Goal: Find specific page/section: Find specific page/section

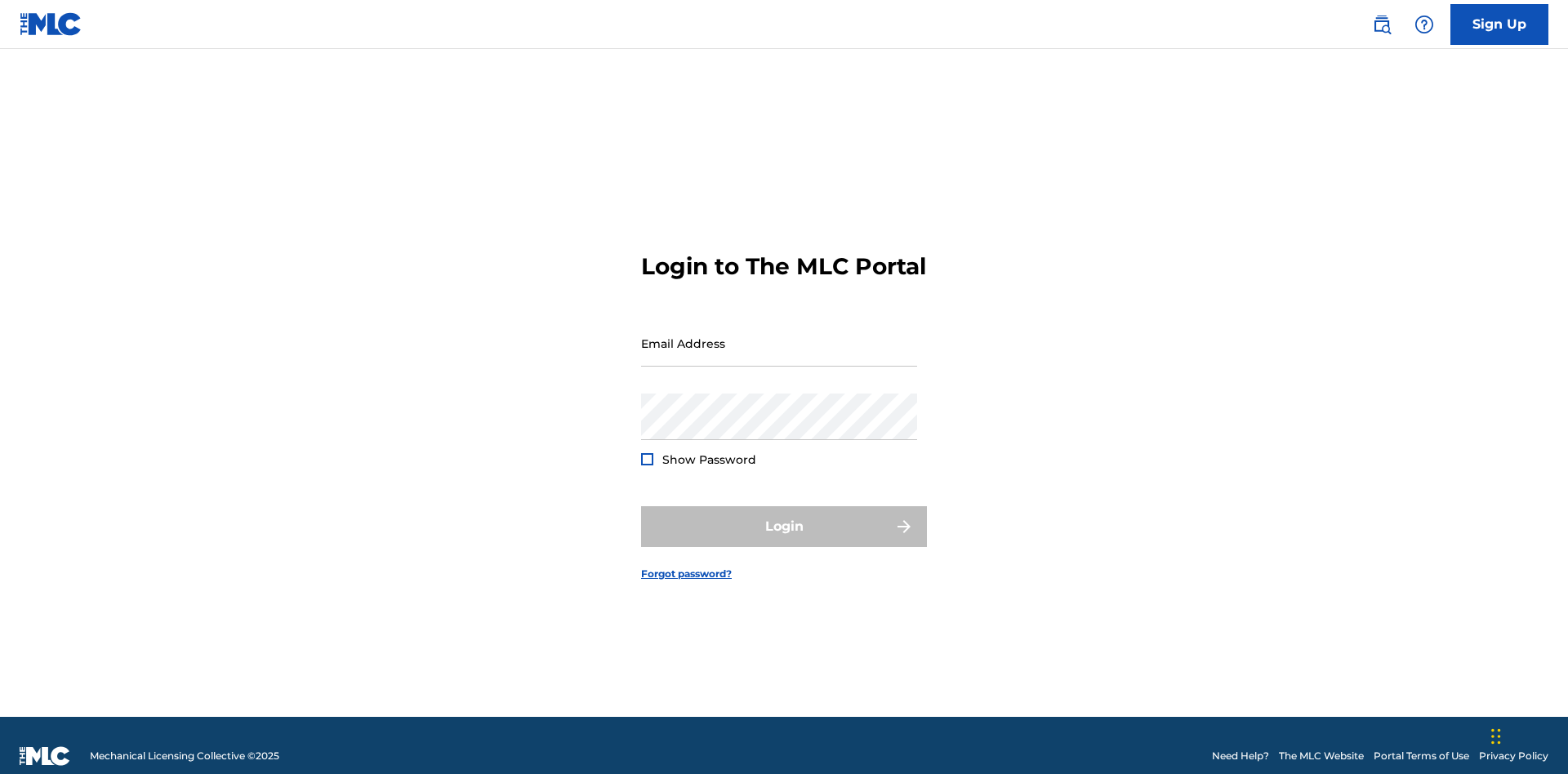
scroll to position [21, 0]
click at [779, 336] on input "Email Address" at bounding box center [778, 344] width 276 height 47
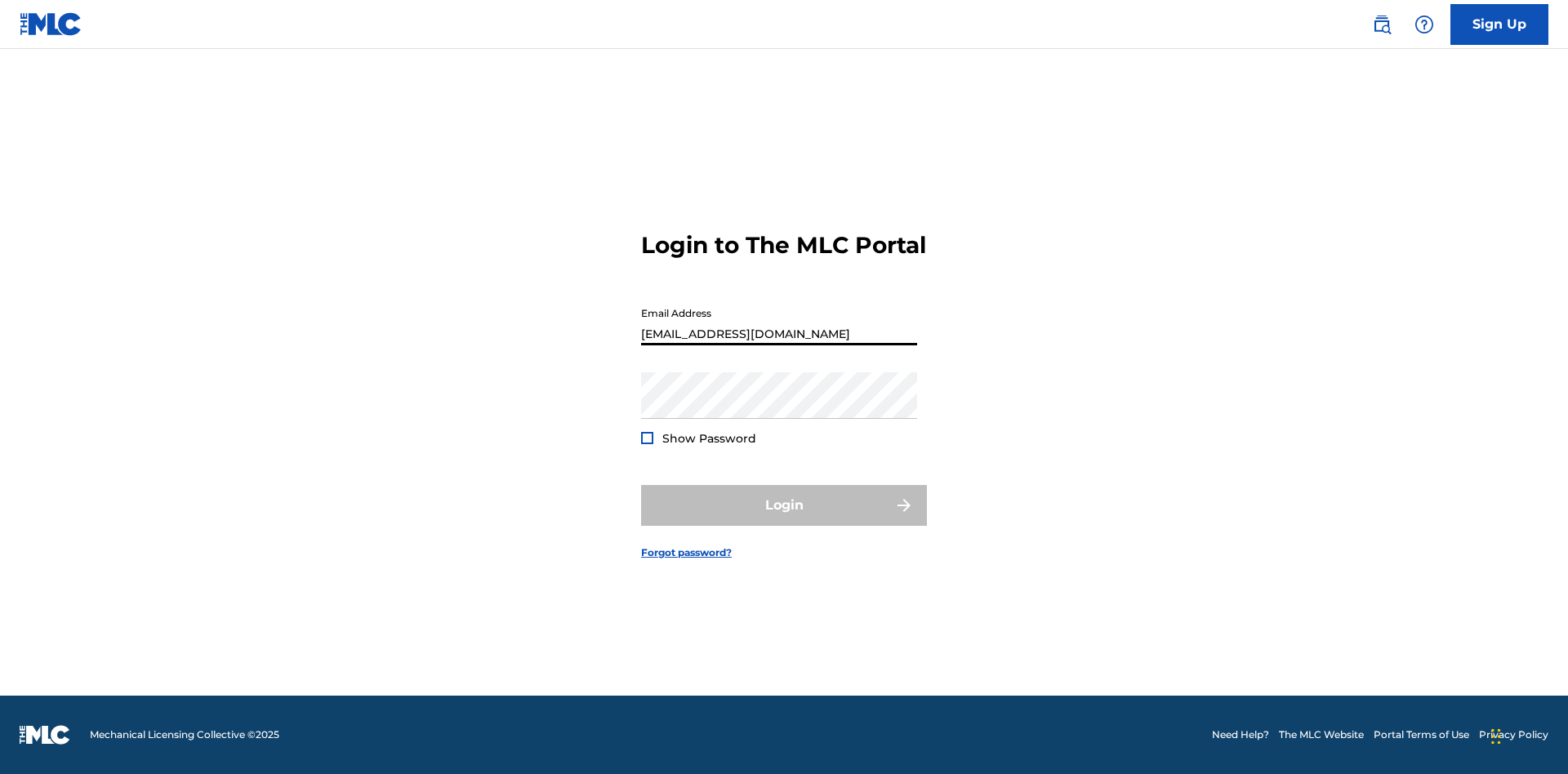
type input "Duke.McTesterson@gmail.com"
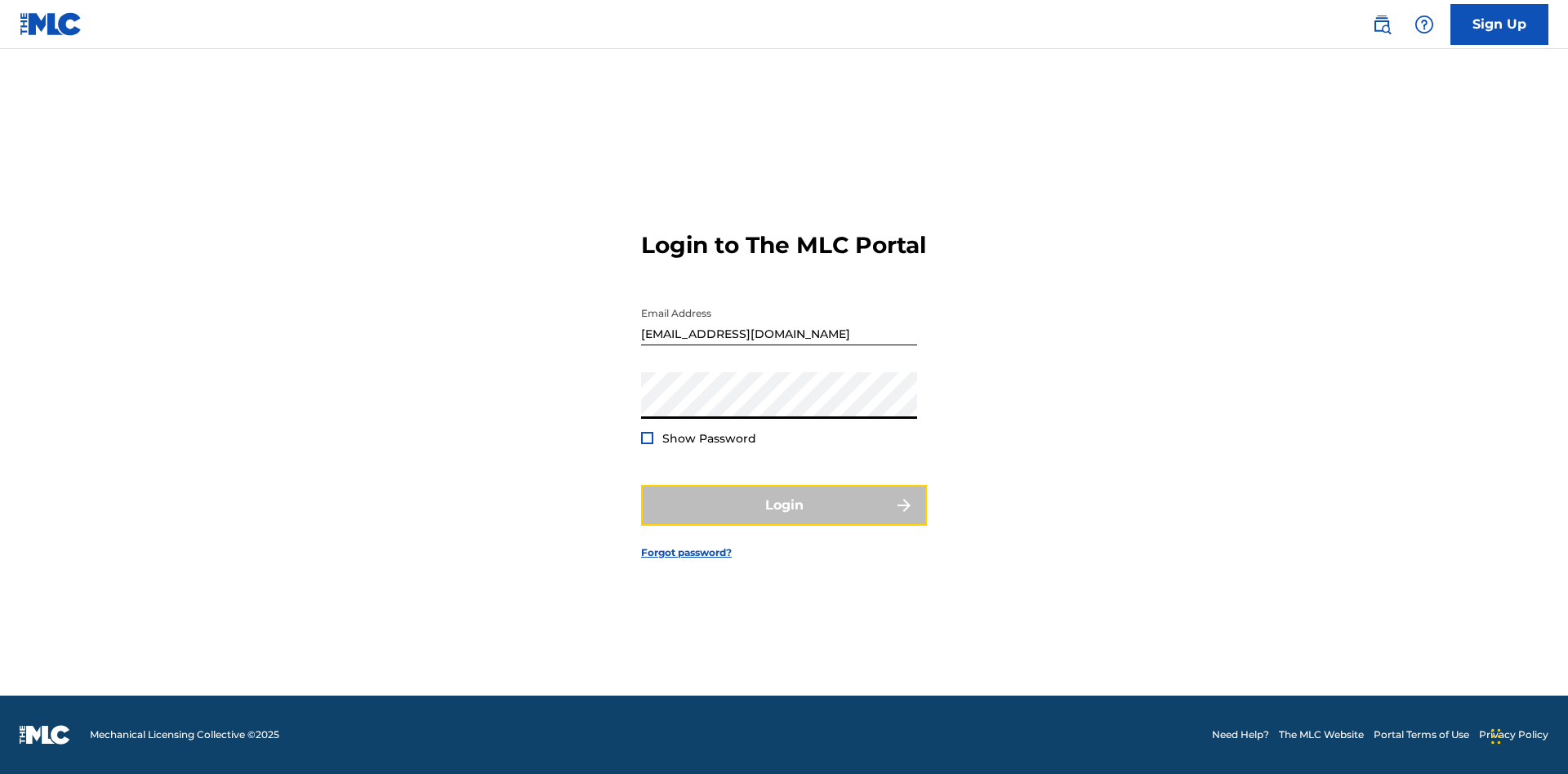
click at [784, 519] on button "Login" at bounding box center [784, 505] width 286 height 41
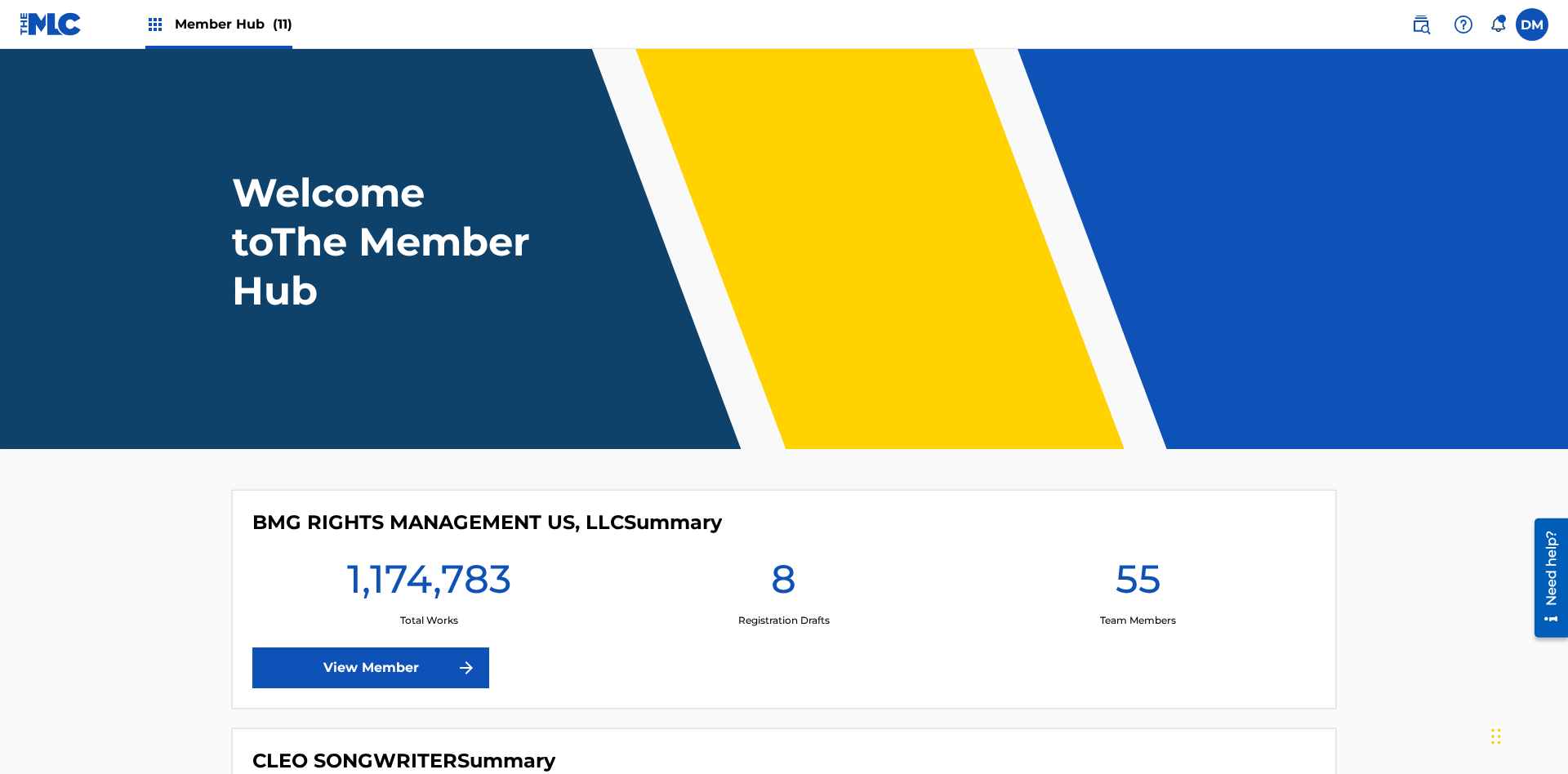
click at [233, 23] on span "Member Hub (11)" at bounding box center [233, 23] width 118 height 18
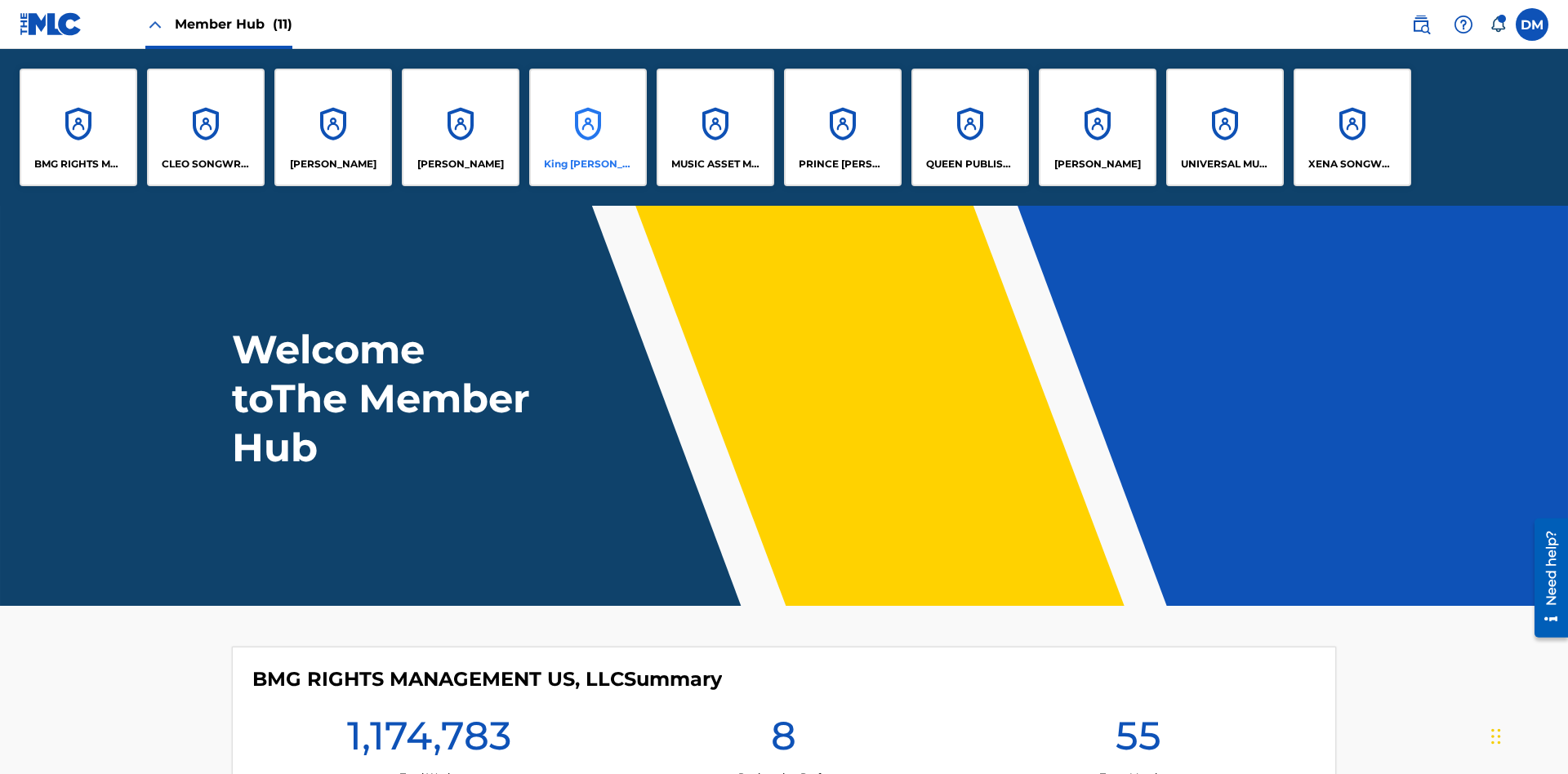
click at [587, 165] on p "King McTesterson" at bounding box center [588, 164] width 89 height 15
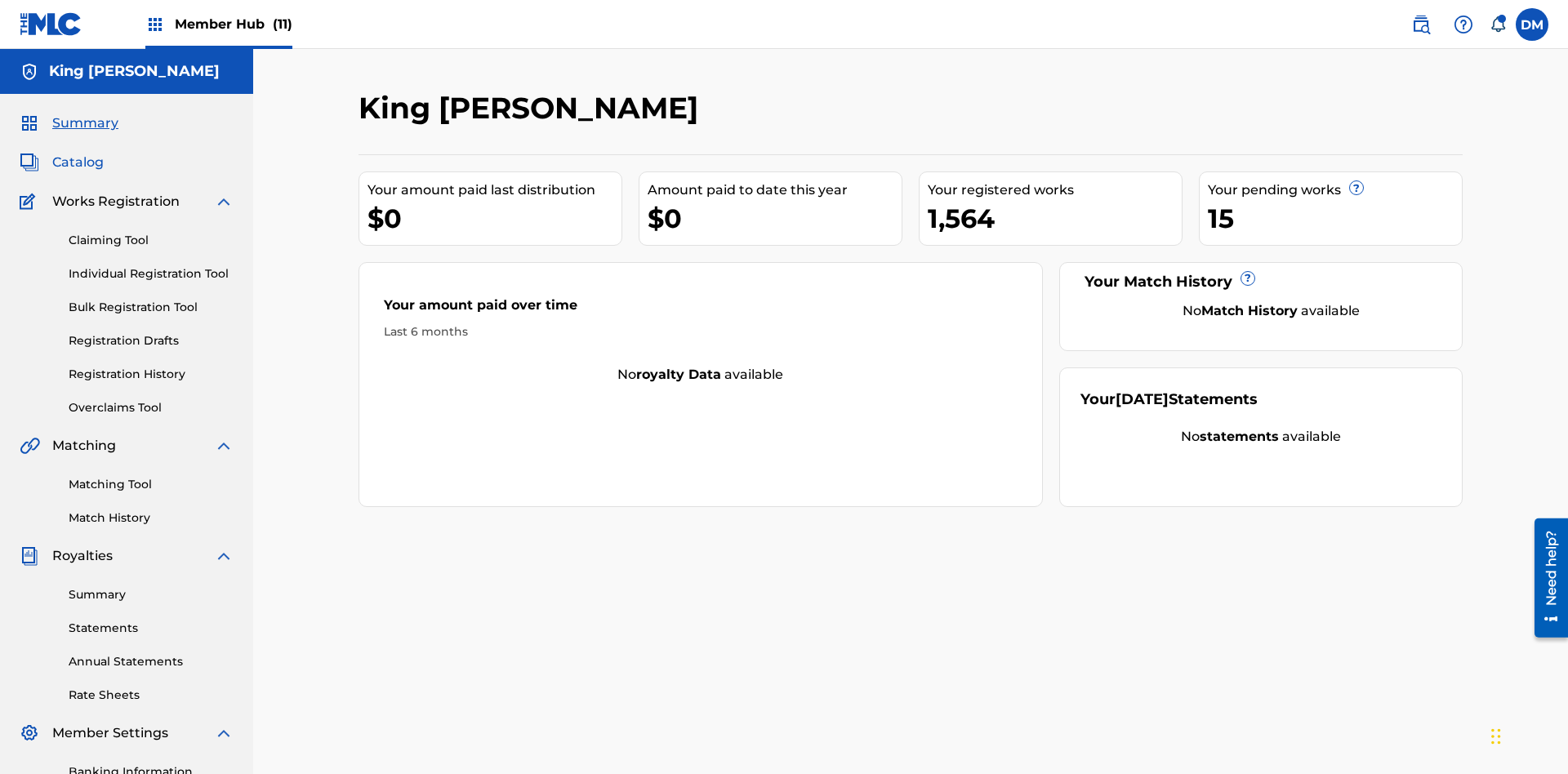
click at [78, 153] on span "Catalog" at bounding box center [78, 163] width 52 height 19
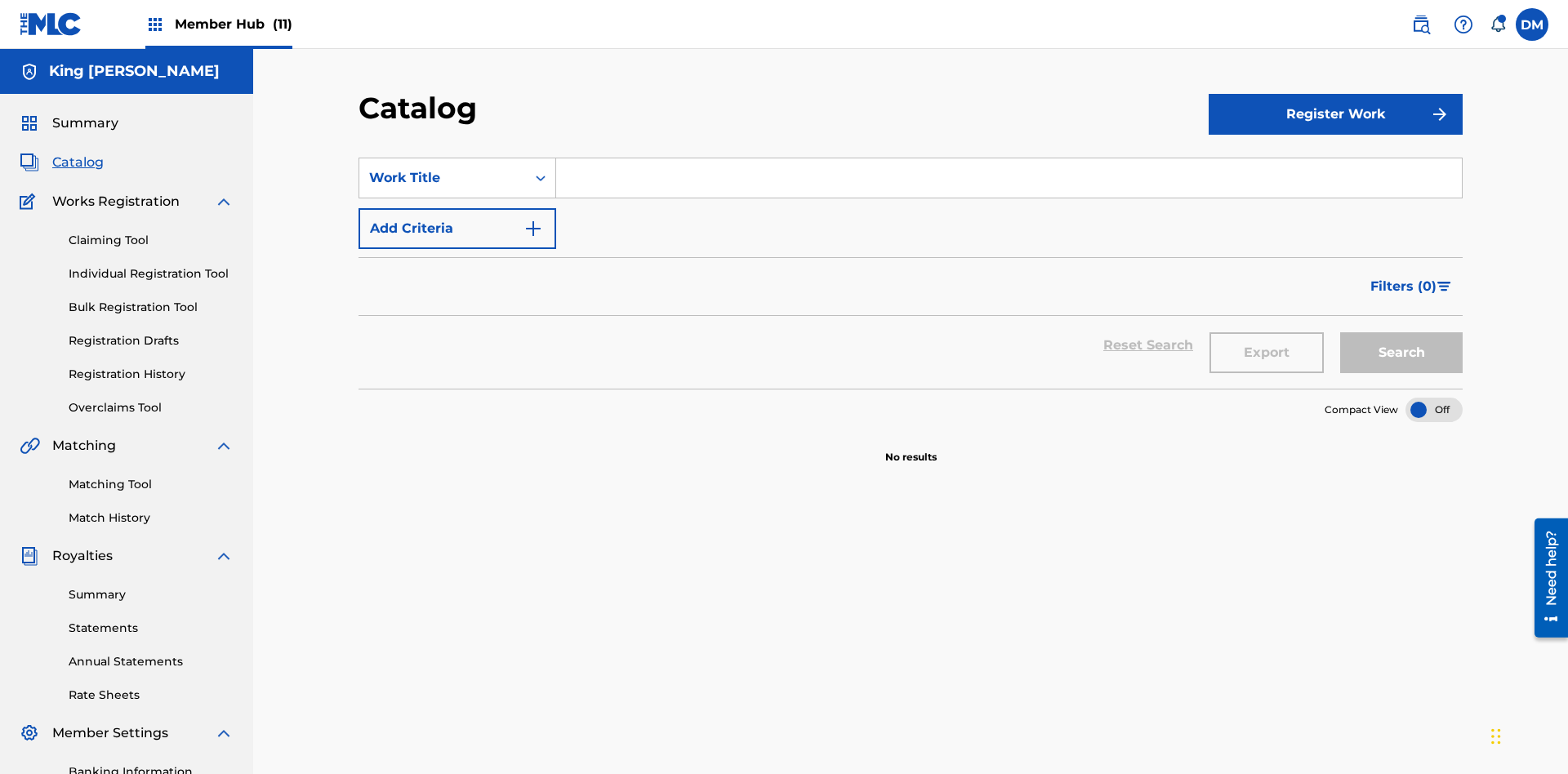
scroll to position [64, 0]
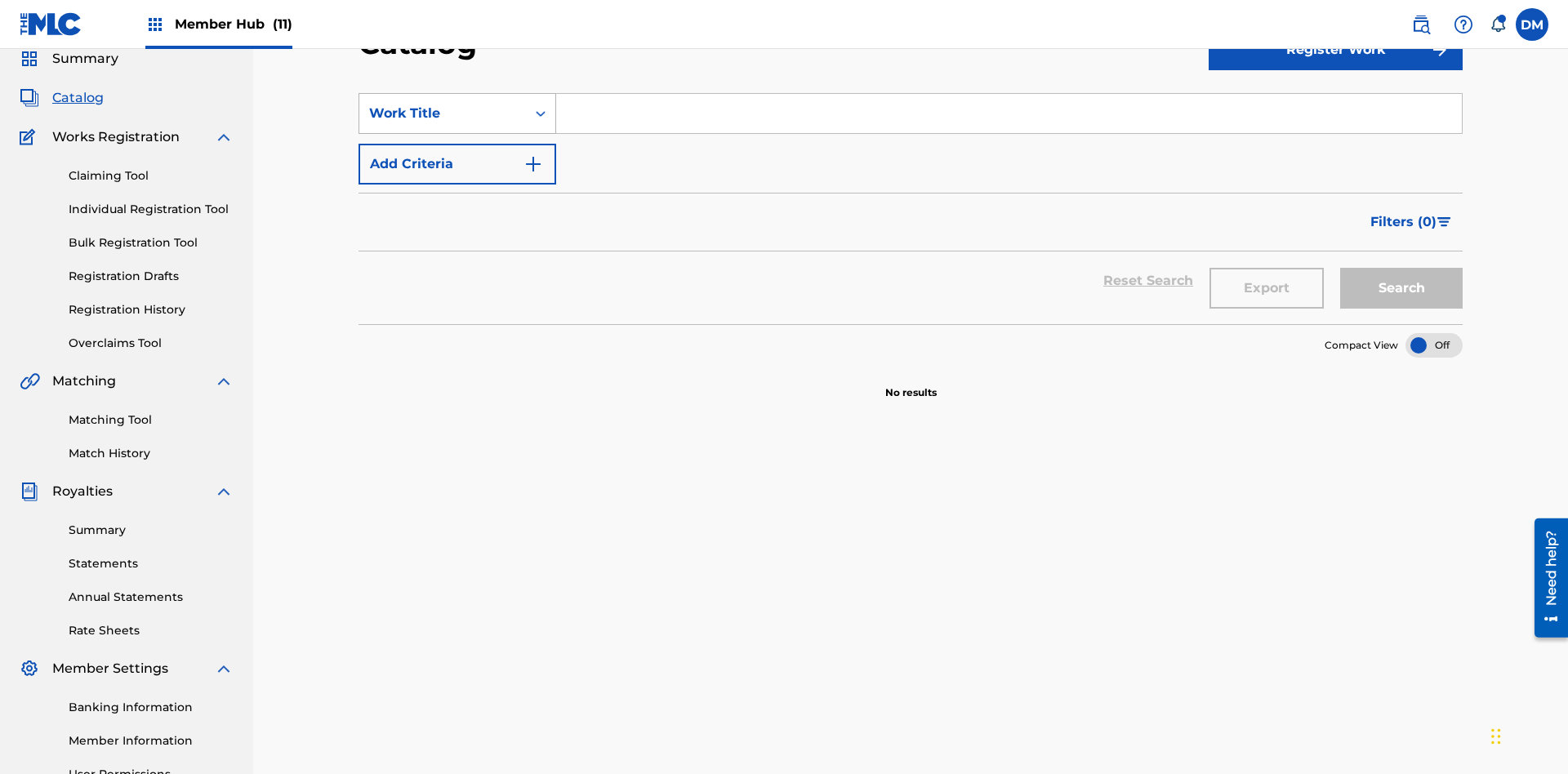
click at [443, 114] on div "Work Title" at bounding box center [442, 114] width 147 height 19
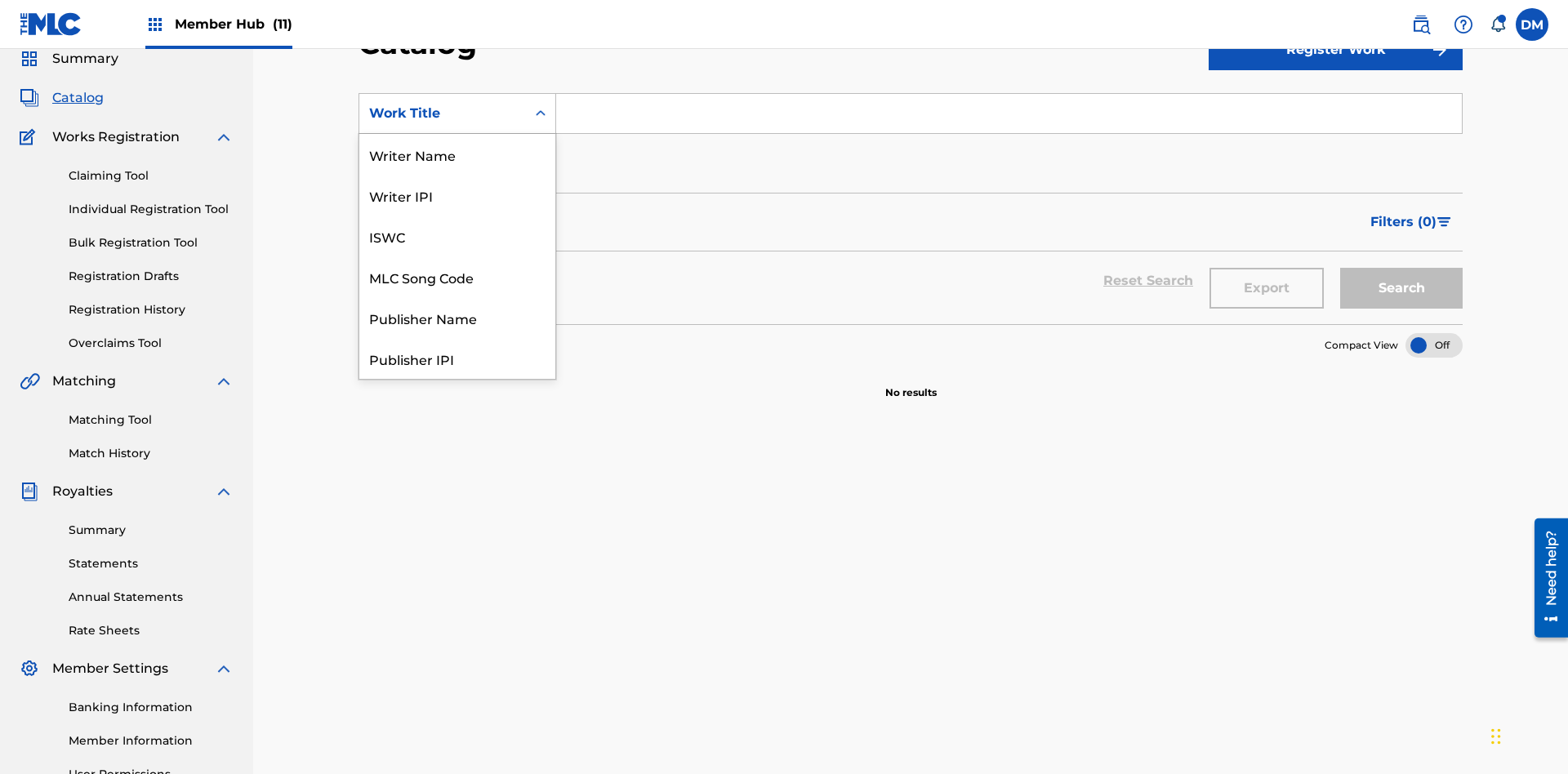
scroll to position [245, 0]
click at [458, 358] on div "Work Title" at bounding box center [457, 358] width 196 height 41
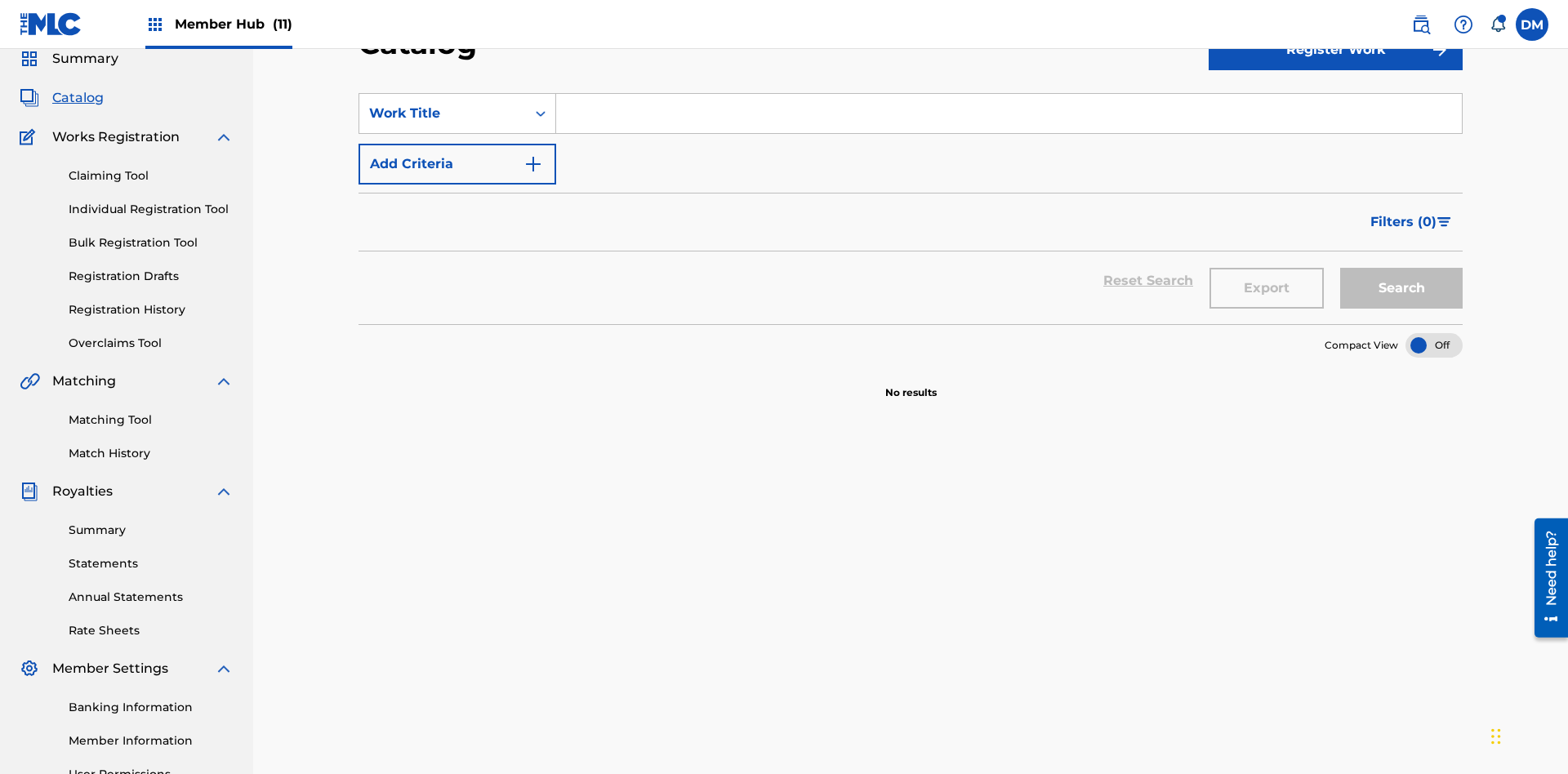
click at [1009, 118] on input "Search Form" at bounding box center [1009, 113] width 906 height 39
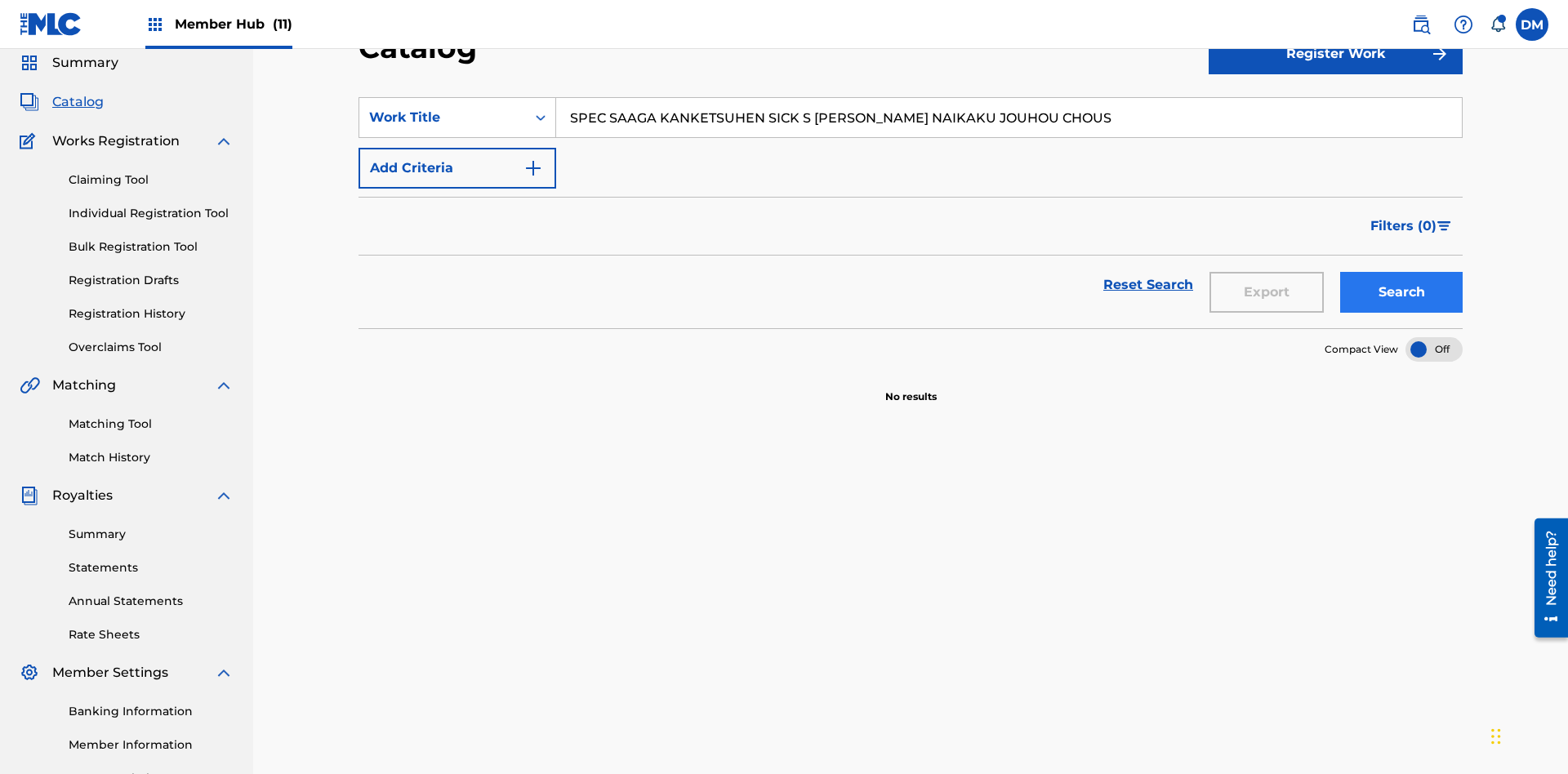
type input "SPEC SAAGA KANKETSUHEN SICK S JONO SHOU NAIKAKU JOUHOU CHOUS"
click at [1401, 272] on button "Search" at bounding box center [1401, 292] width 123 height 41
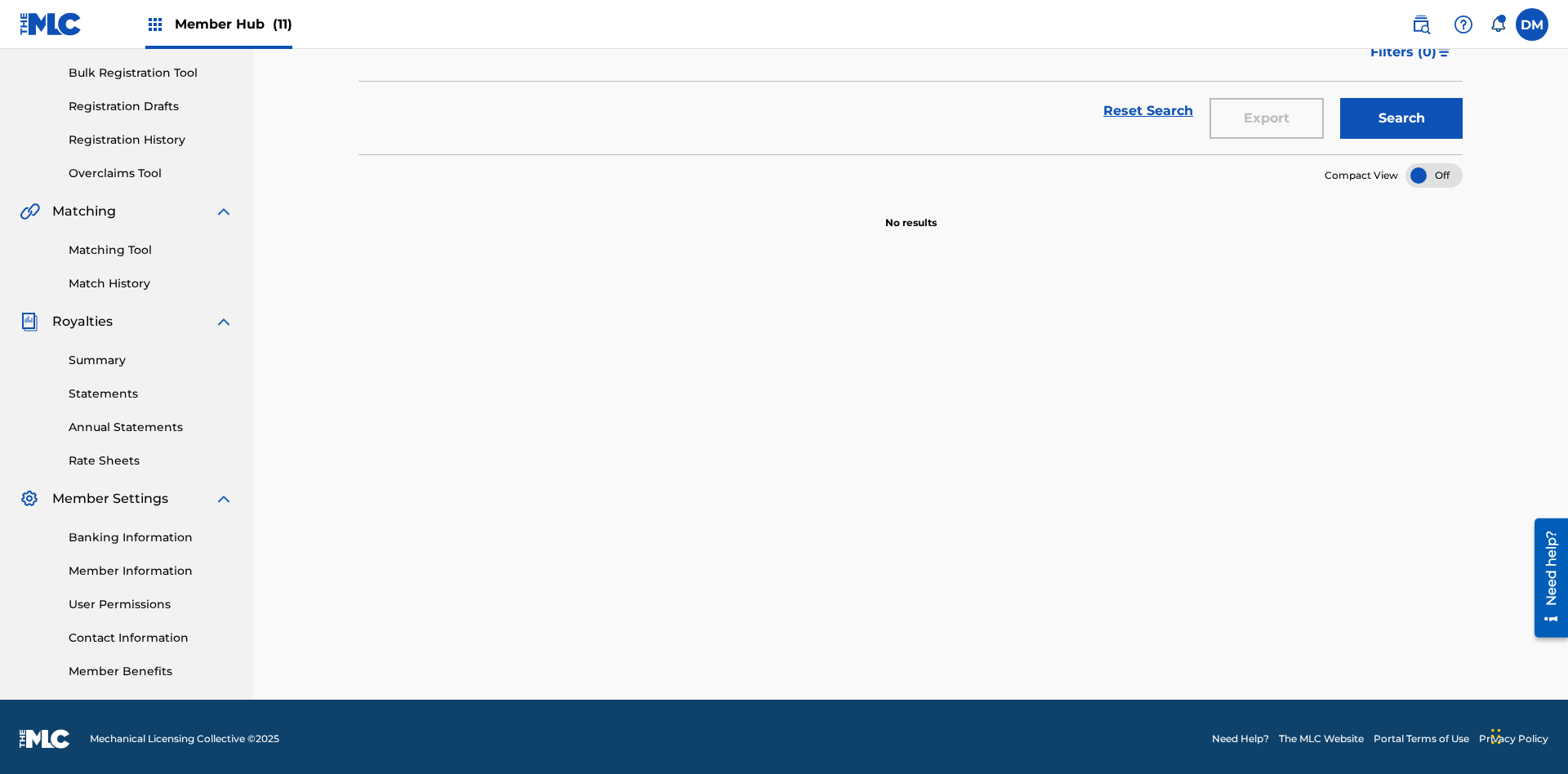
click at [1435, 171] on div at bounding box center [1434, 175] width 57 height 24
